Goal: Task Accomplishment & Management: Use online tool/utility

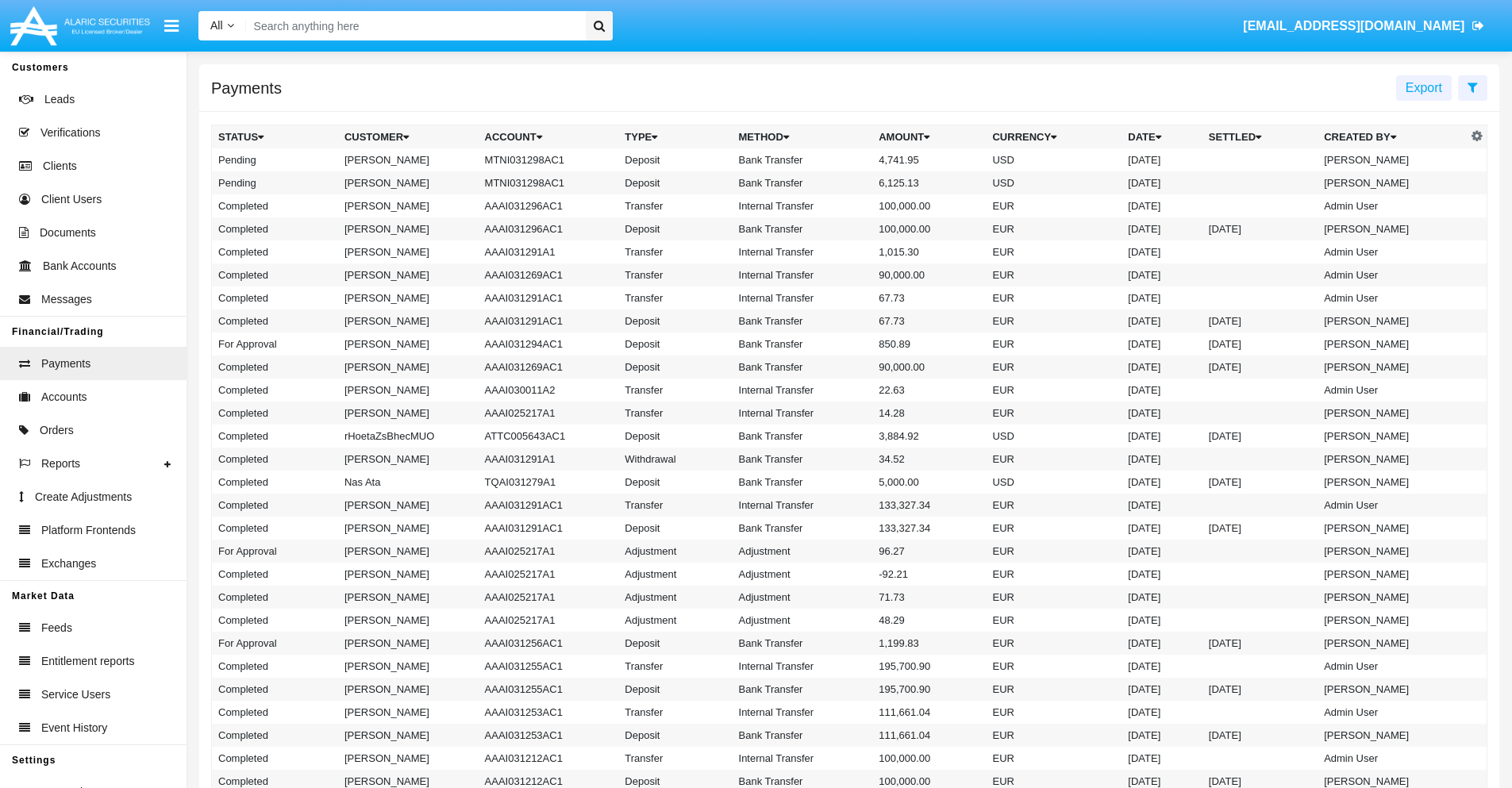
click at [1472, 86] on icon at bounding box center [1473, 87] width 10 height 13
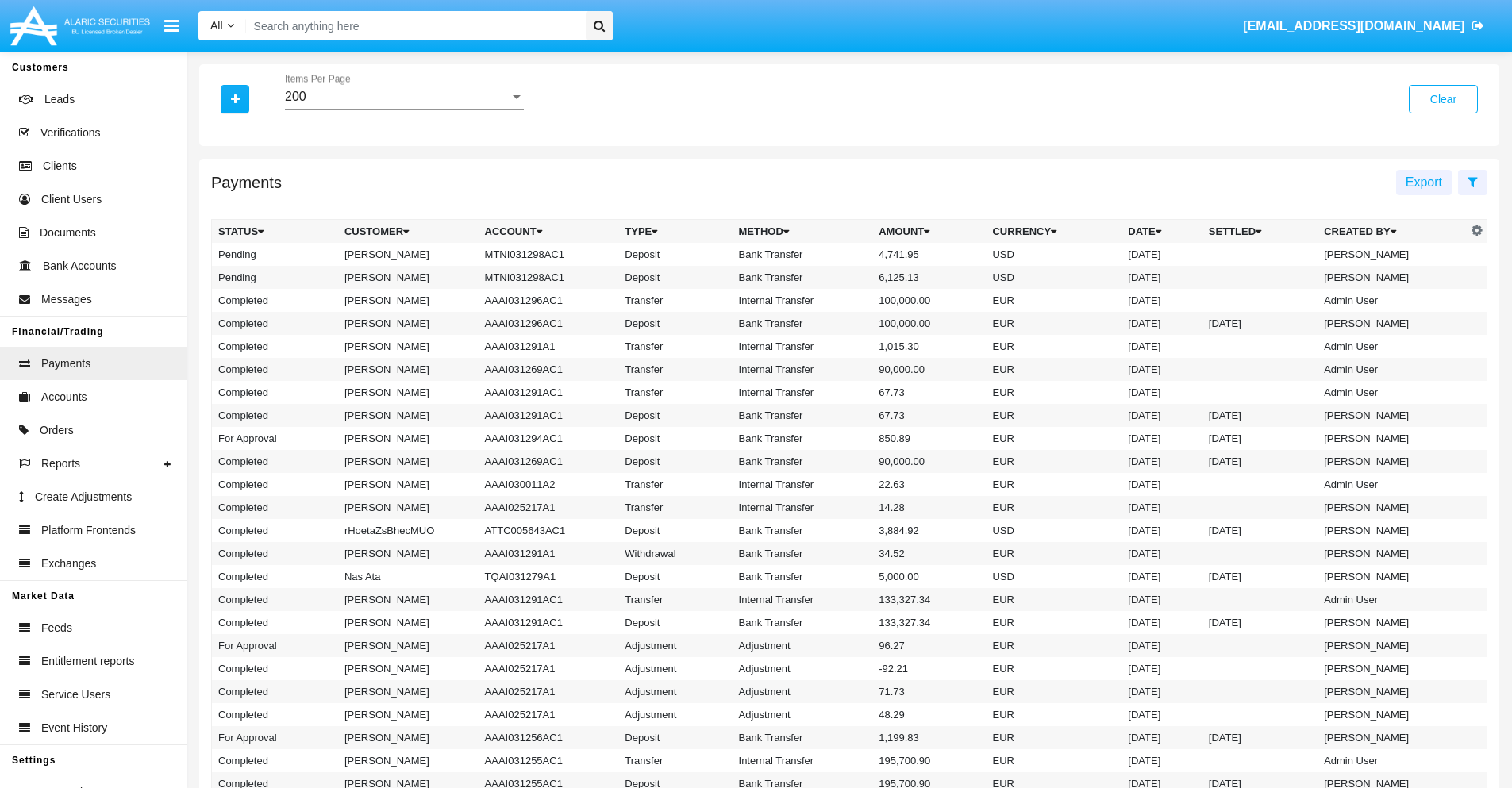
click at [404, 97] on div "200" at bounding box center [396, 97] width 224 height 14
click at [404, 109] on span "10" at bounding box center [404, 109] width 239 height 38
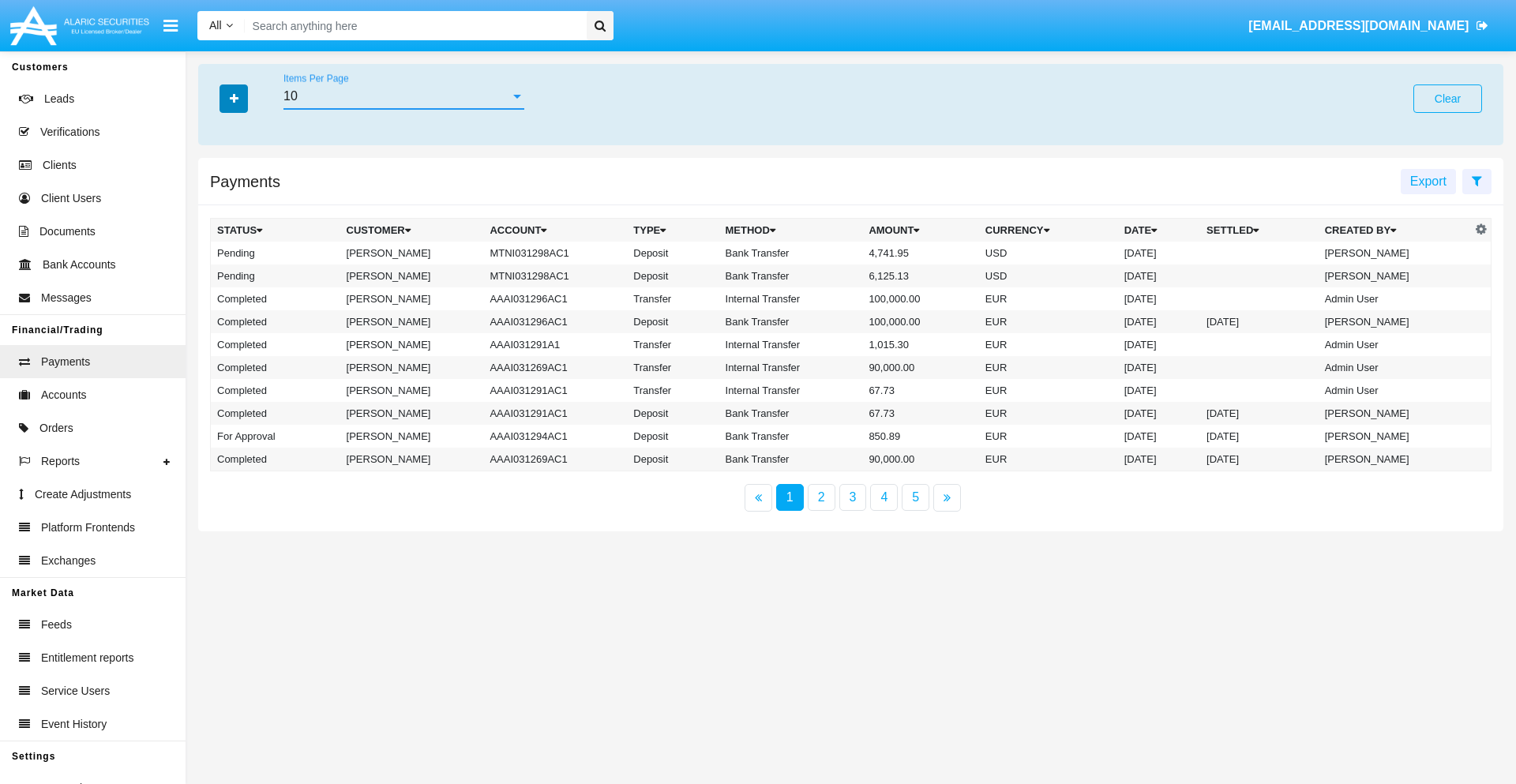
click at [234, 98] on icon "button" at bounding box center [235, 98] width 9 height 11
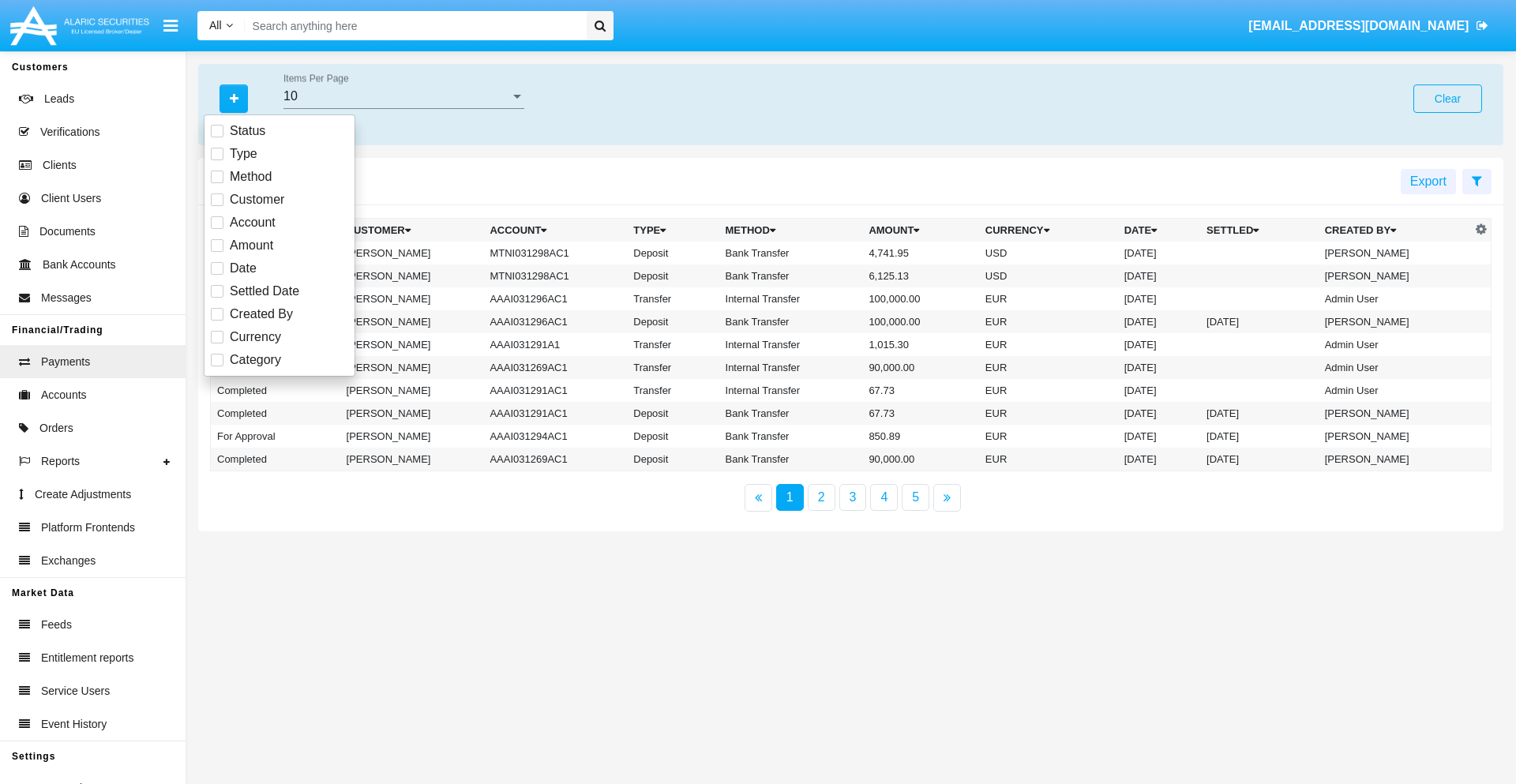
click at [248, 131] on span "Status" at bounding box center [248, 131] width 36 height 19
click at [217, 137] on input "Status" at bounding box center [216, 137] width 1 height 1
checkbox input "true"
click at [234, 98] on icon "button" at bounding box center [235, 98] width 9 height 11
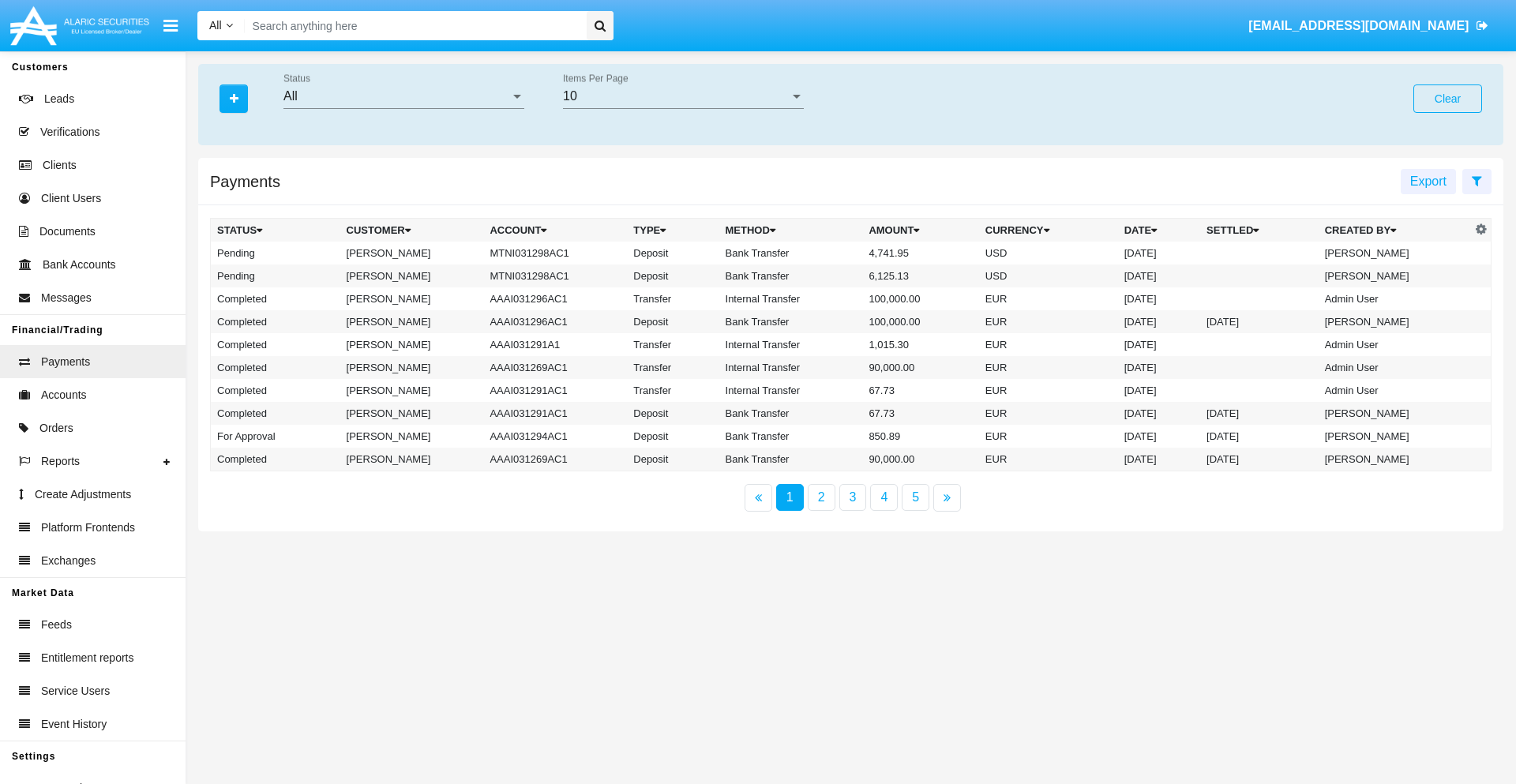
click at [404, 96] on div "All" at bounding box center [396, 96] width 227 height 14
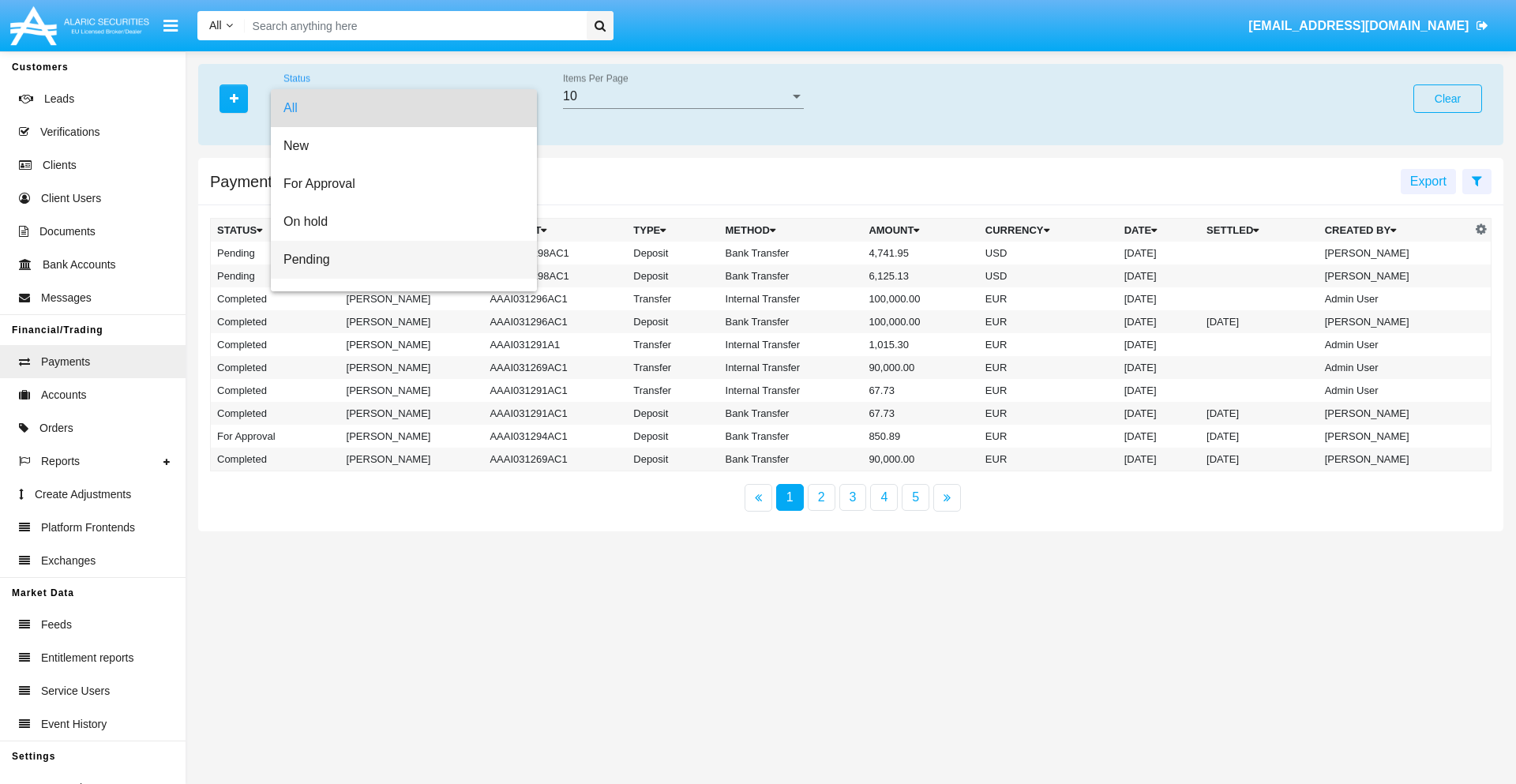
click at [397, 260] on span "Pending" at bounding box center [403, 260] width 241 height 38
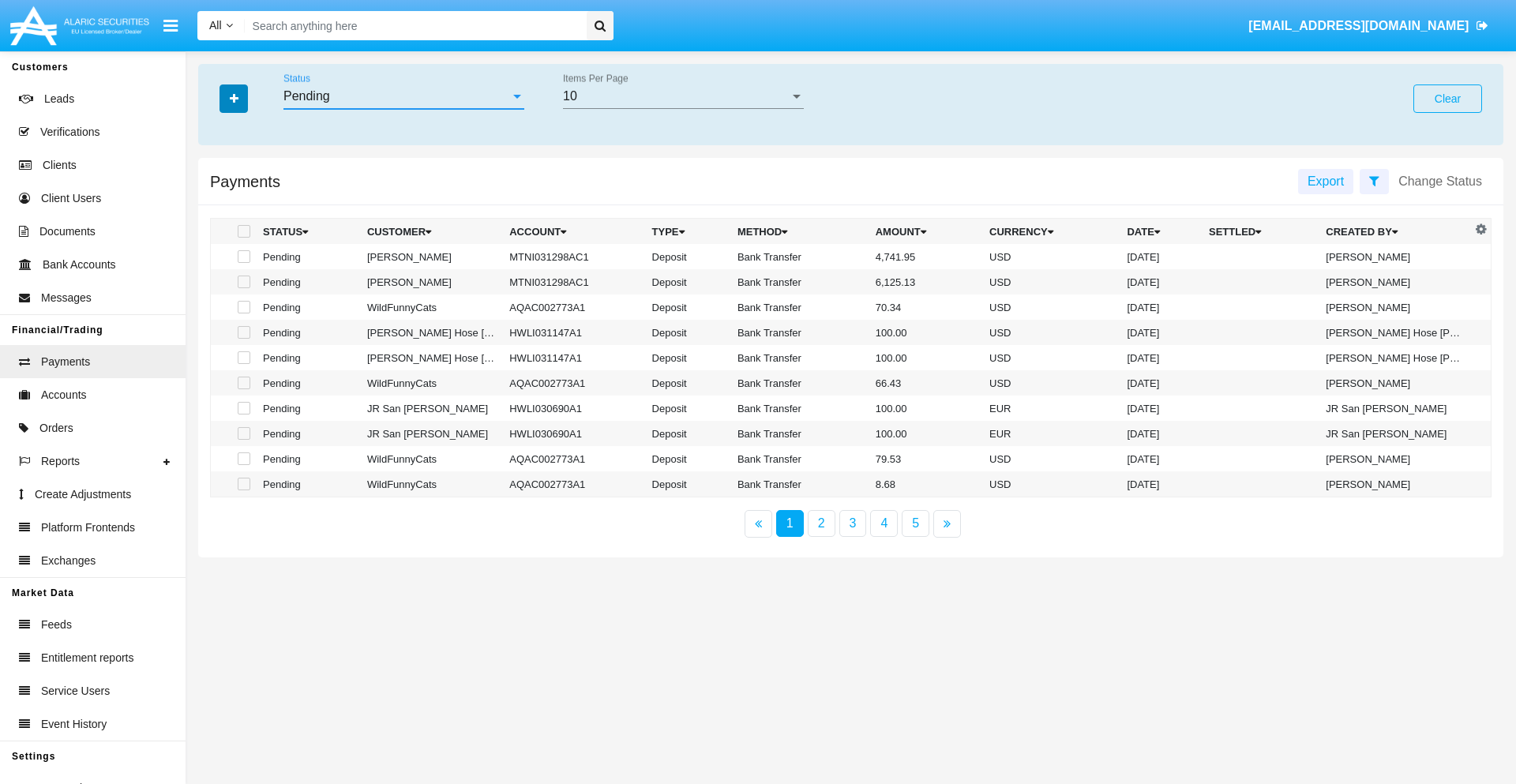
click at [234, 98] on icon "button" at bounding box center [235, 98] width 9 height 11
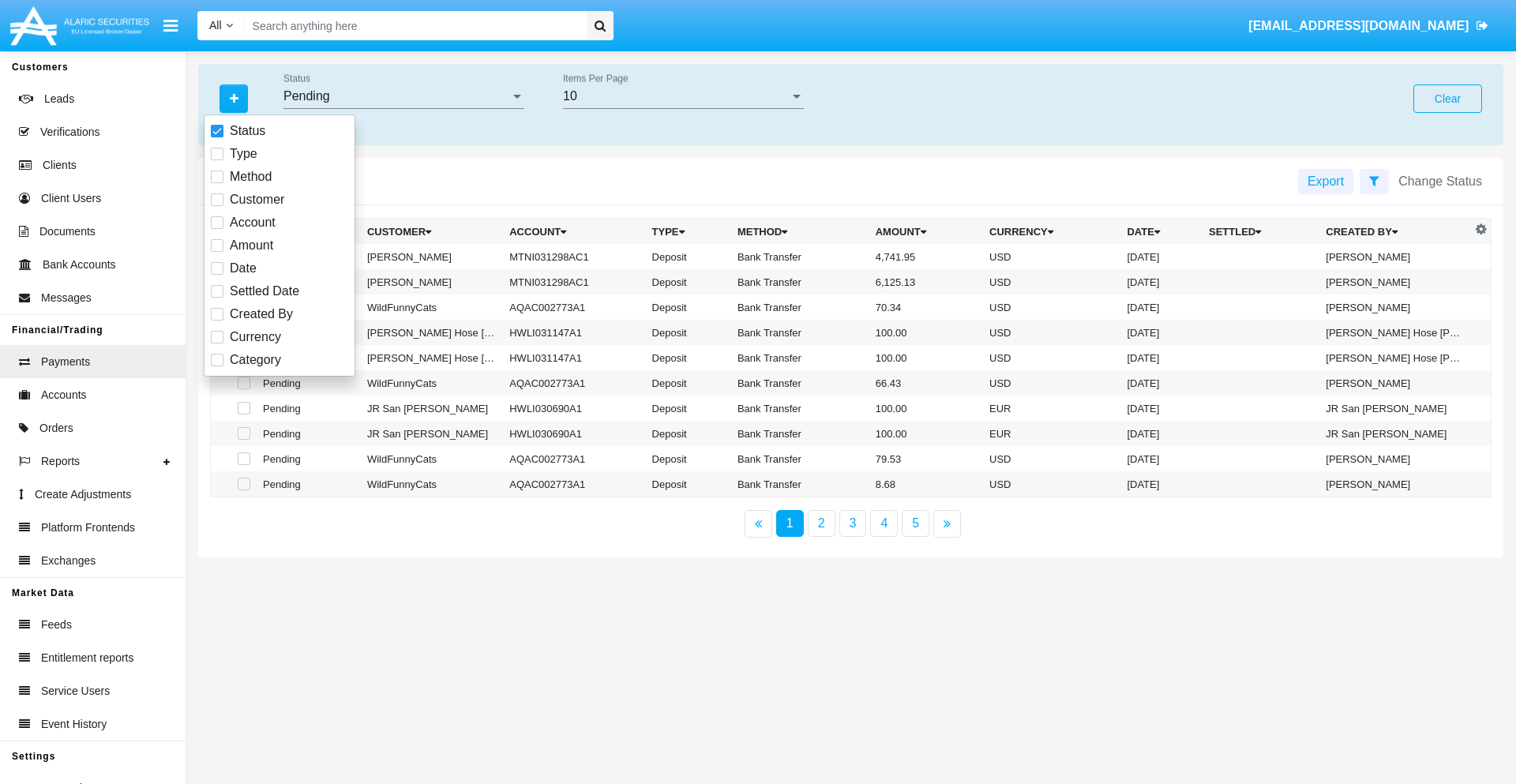
click at [250, 177] on span "Method" at bounding box center [251, 177] width 42 height 19
click at [217, 183] on input "Method" at bounding box center [216, 183] width 1 height 1
checkbox input "true"
click at [234, 98] on icon "button" at bounding box center [235, 98] width 9 height 11
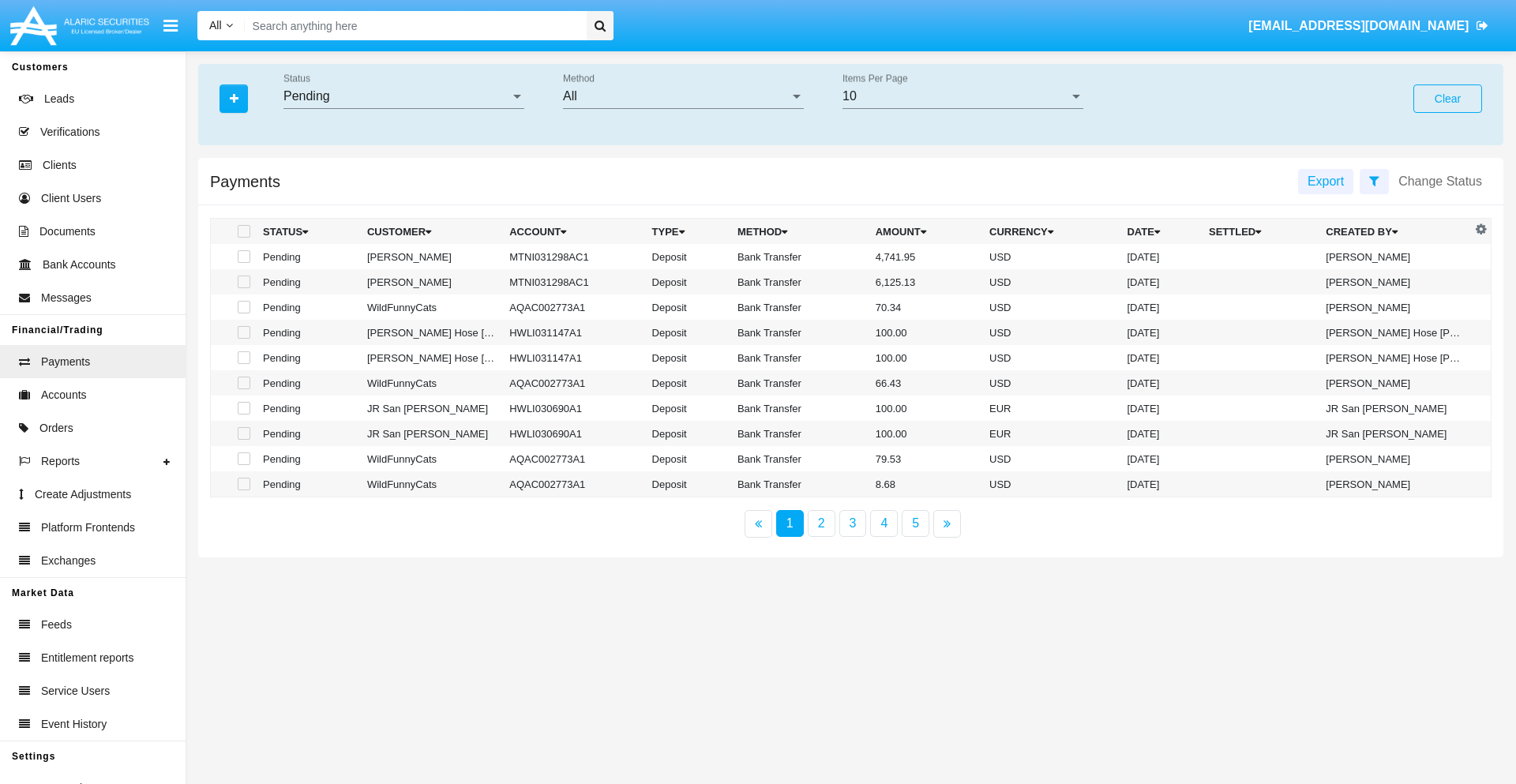
click at [683, 96] on div "All" at bounding box center [676, 96] width 227 height 14
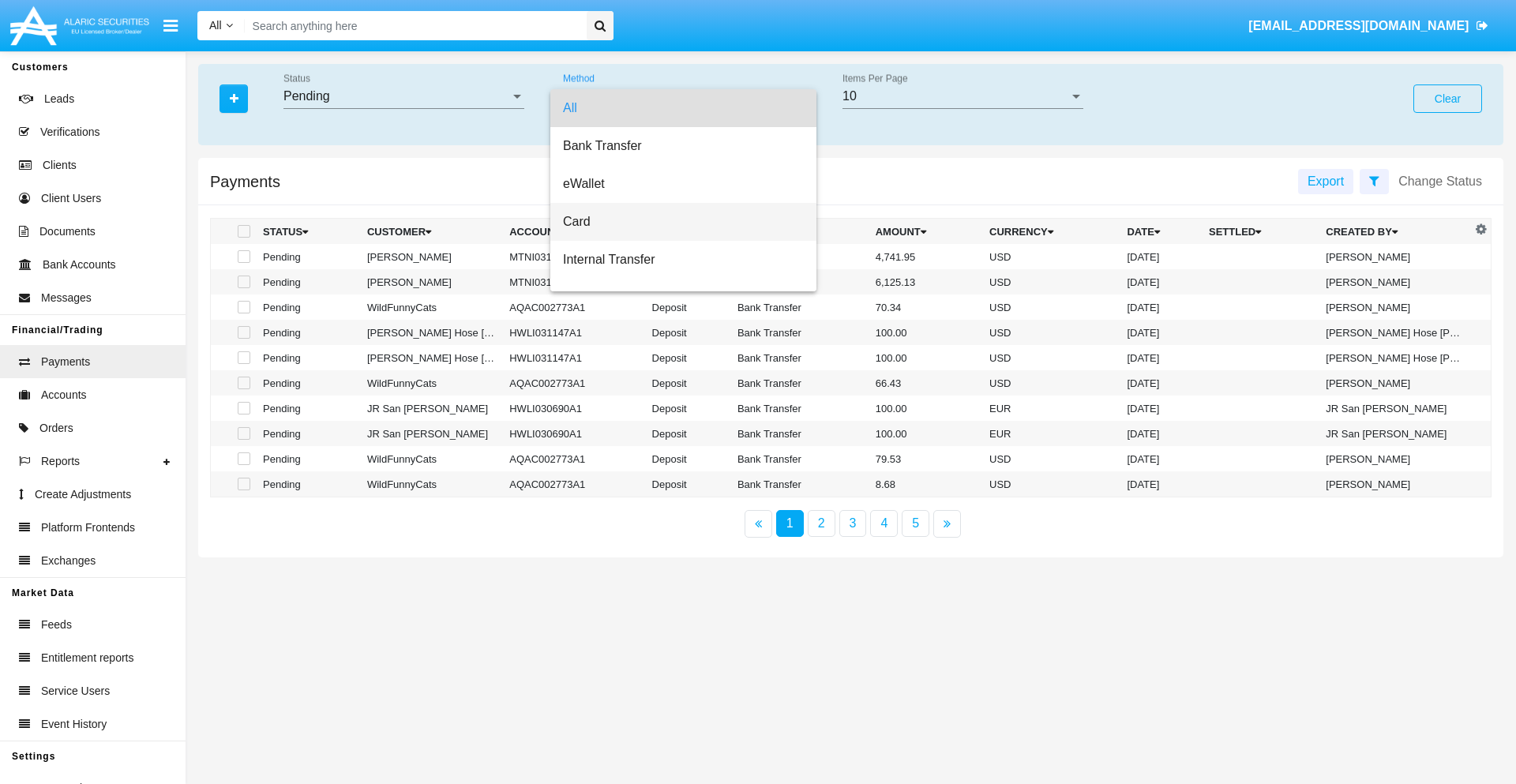
click at [677, 221] on span "Card" at bounding box center [683, 222] width 241 height 38
